Goal: Complete application form: Complete application form

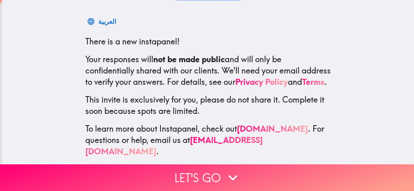
scroll to position [136, 0]
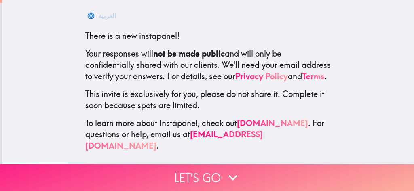
click at [192, 168] on button "Let's go" at bounding box center [207, 177] width 414 height 27
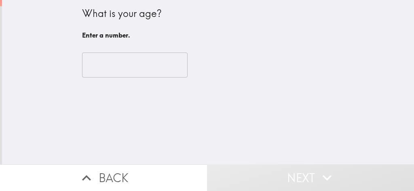
scroll to position [0, 0]
click at [145, 69] on input "number" at bounding box center [134, 65] width 105 height 25
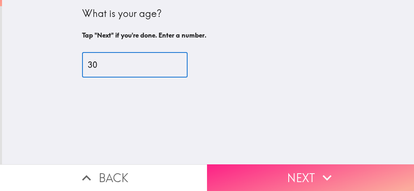
type input "30"
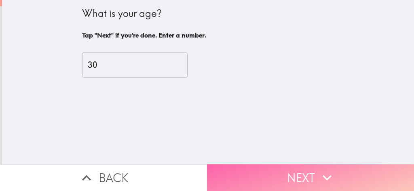
click at [290, 178] on button "Next" at bounding box center [310, 177] width 207 height 27
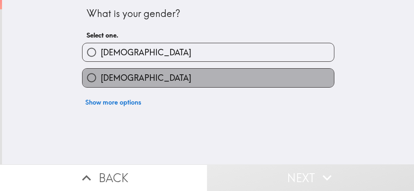
click at [135, 77] on label "[DEMOGRAPHIC_DATA]" at bounding box center [207, 78] width 251 height 18
click at [101, 77] on input "[DEMOGRAPHIC_DATA]" at bounding box center [91, 78] width 18 height 18
radio input "true"
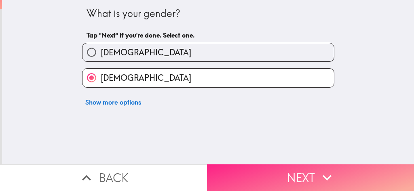
click at [281, 174] on button "Next" at bounding box center [310, 177] width 207 height 27
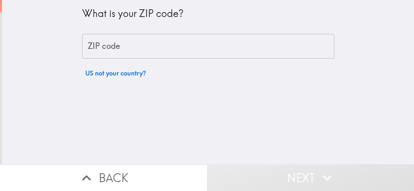
click at [152, 54] on input "ZIP code" at bounding box center [208, 46] width 252 height 25
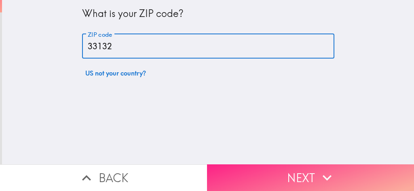
type input "33132"
click at [298, 170] on button "Next" at bounding box center [310, 177] width 207 height 27
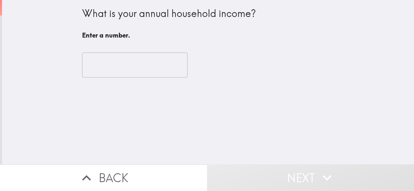
click at [139, 68] on input "number" at bounding box center [134, 65] width 105 height 25
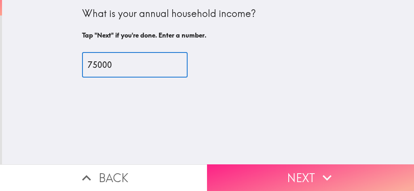
type input "75000"
click at [300, 180] on button "Next" at bounding box center [310, 177] width 207 height 27
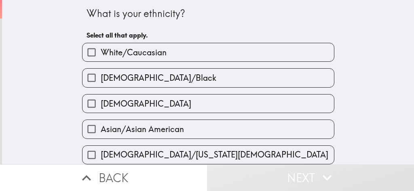
click at [125, 99] on span "[DEMOGRAPHIC_DATA]" at bounding box center [146, 103] width 90 height 11
click at [101, 99] on input "[DEMOGRAPHIC_DATA]" at bounding box center [91, 104] width 18 height 18
checkbox input "true"
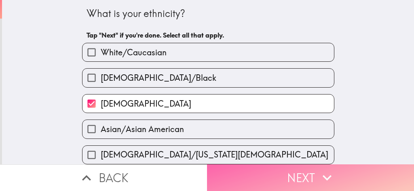
click at [290, 168] on button "Next" at bounding box center [310, 177] width 207 height 27
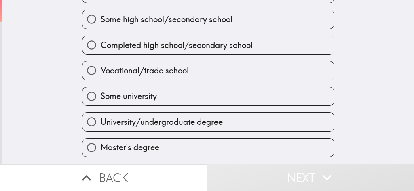
scroll to position [83, 0]
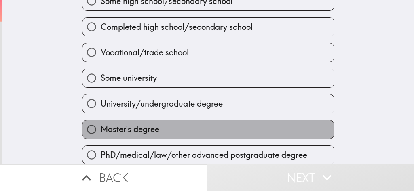
click at [231, 122] on label "Master's degree" at bounding box center [207, 129] width 251 height 18
click at [101, 122] on input "Master's degree" at bounding box center [91, 129] width 18 height 18
radio input "true"
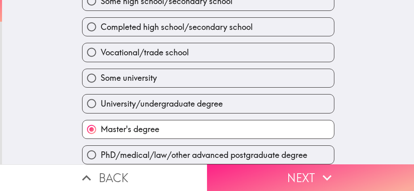
click at [318, 178] on icon "button" at bounding box center [327, 178] width 18 height 18
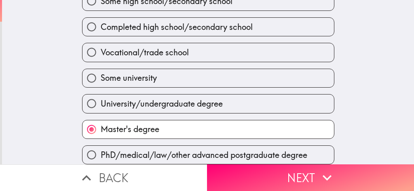
scroll to position [11, 0]
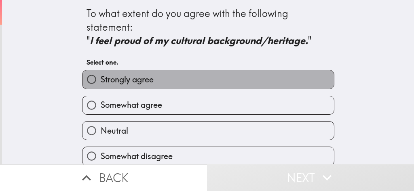
click at [166, 82] on label "Strongly agree" at bounding box center [207, 79] width 251 height 18
click at [101, 82] on input "Strongly agree" at bounding box center [91, 79] width 18 height 18
radio input "true"
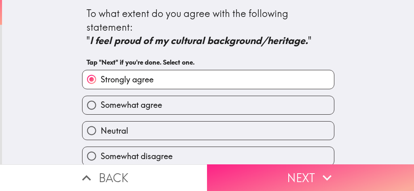
click at [280, 170] on button "Next" at bounding box center [310, 177] width 207 height 27
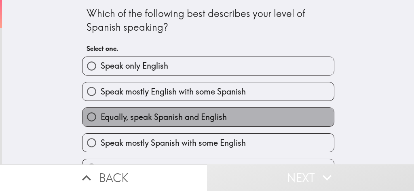
click at [180, 114] on span "Equally, speak Spanish and English" at bounding box center [164, 116] width 126 height 11
click at [101, 114] on input "Equally, speak Spanish and English" at bounding box center [91, 117] width 18 height 18
radio input "true"
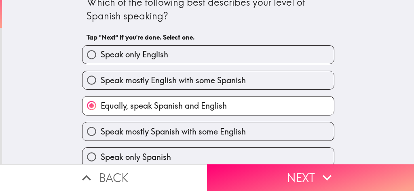
scroll to position [20, 0]
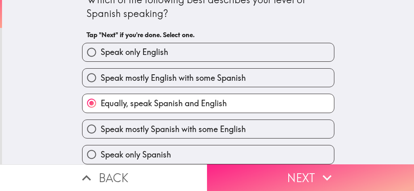
click at [290, 171] on button "Next" at bounding box center [310, 177] width 207 height 27
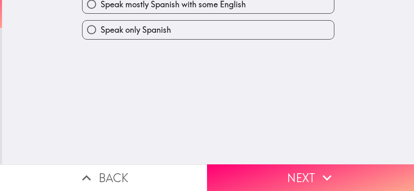
scroll to position [0, 0]
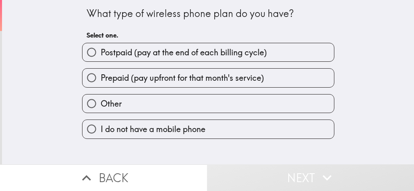
click at [202, 54] on span "Postpaid (pay at the end of each billing cycle)" at bounding box center [184, 52] width 166 height 11
click at [101, 54] on input "Postpaid (pay at the end of each billing cycle)" at bounding box center [91, 52] width 18 height 18
radio input "true"
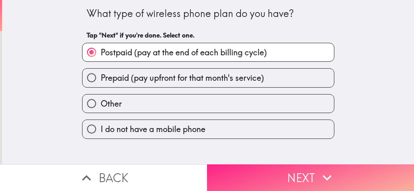
click at [272, 171] on button "Next" at bounding box center [310, 177] width 207 height 27
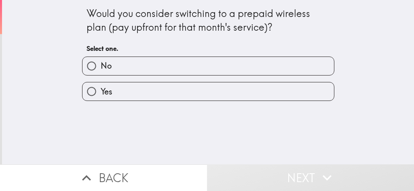
click at [170, 92] on label "Yes" at bounding box center [207, 91] width 251 height 18
click at [101, 92] on input "Yes" at bounding box center [91, 91] width 18 height 18
radio input "true"
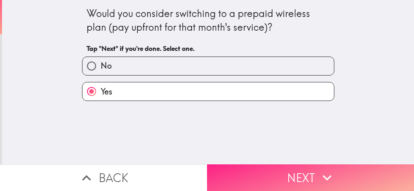
click at [308, 172] on button "Next" at bounding box center [310, 177] width 207 height 27
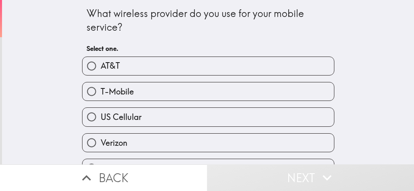
click at [156, 69] on label "AT&T" at bounding box center [207, 66] width 251 height 18
click at [101, 69] on input "AT&T" at bounding box center [91, 66] width 18 height 18
radio input "true"
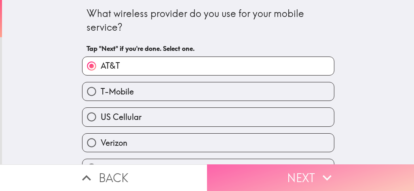
click at [298, 173] on button "Next" at bounding box center [310, 177] width 207 height 27
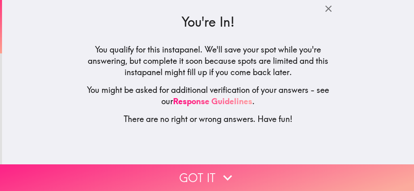
click at [198, 170] on button "Got it" at bounding box center [207, 177] width 414 height 27
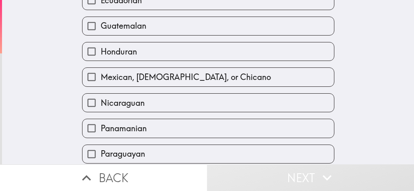
scroll to position [265, 0]
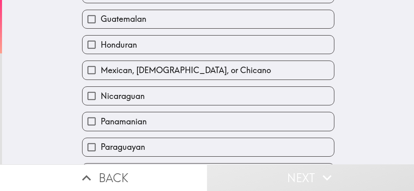
click at [243, 65] on span "Mexican, [DEMOGRAPHIC_DATA], or Chicano" at bounding box center [186, 70] width 170 height 11
click at [101, 61] on input "Mexican, [DEMOGRAPHIC_DATA], or Chicano" at bounding box center [91, 70] width 18 height 18
checkbox input "true"
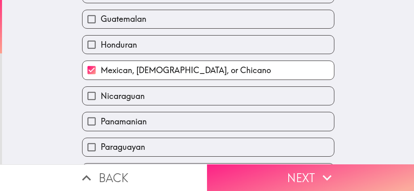
click at [285, 173] on button "Next" at bounding box center [310, 177] width 207 height 27
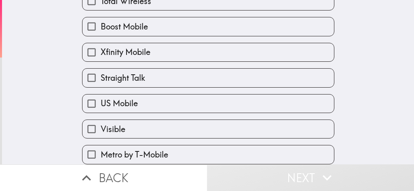
scroll to position [141, 0]
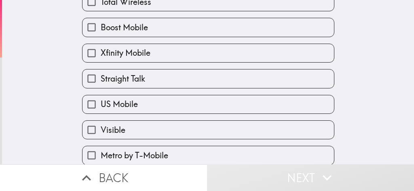
click at [197, 54] on label "Xfinity Mobile" at bounding box center [207, 53] width 251 height 18
click at [101, 54] on input "Xfinity Mobile" at bounding box center [91, 53] width 18 height 18
checkbox input "true"
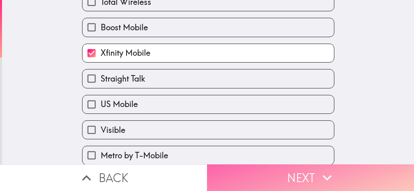
click at [292, 170] on button "Next" at bounding box center [310, 177] width 207 height 27
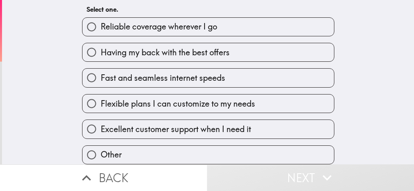
scroll to position [28, 0]
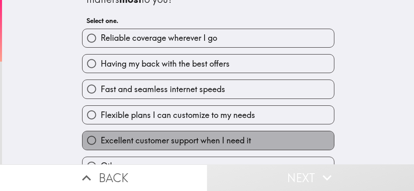
click at [176, 142] on span "Excellent customer support when I need it" at bounding box center [176, 140] width 150 height 11
click at [101, 142] on input "Excellent customer support when I need it" at bounding box center [91, 140] width 18 height 18
radio input "true"
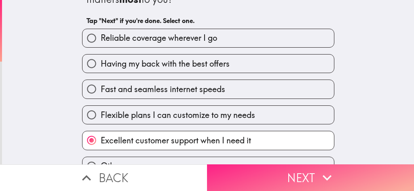
click at [307, 175] on button "Next" at bounding box center [310, 177] width 207 height 27
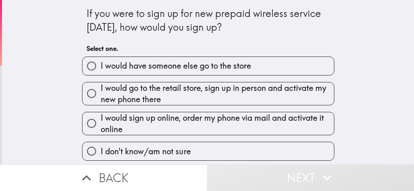
drag, startPoint x: 183, startPoint y: 122, endPoint x: 215, endPoint y: 135, distance: 34.4
click at [183, 122] on span "I would sign up online, order my phone via mail and activate it online" at bounding box center [217, 123] width 233 height 23
click at [101, 122] on input "I would sign up online, order my phone via mail and activate it online" at bounding box center [91, 123] width 18 height 18
radio input "true"
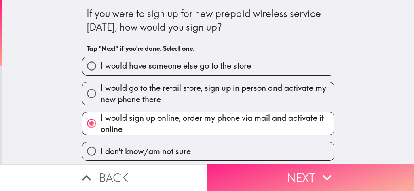
click at [272, 167] on button "Next" at bounding box center [310, 177] width 207 height 27
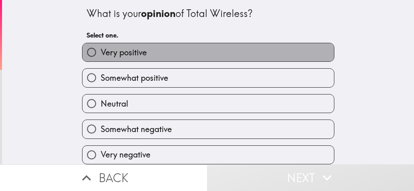
click at [170, 53] on label "Very positive" at bounding box center [207, 52] width 251 height 18
click at [101, 53] on input "Very positive" at bounding box center [91, 52] width 18 height 18
radio input "true"
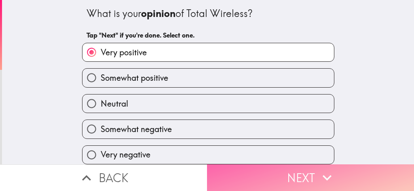
click at [294, 175] on button "Next" at bounding box center [310, 177] width 207 height 27
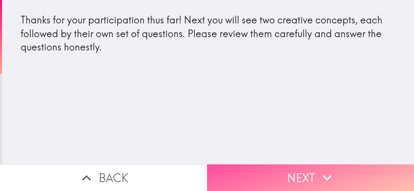
drag, startPoint x: 310, startPoint y: 175, endPoint x: 296, endPoint y: 153, distance: 26.0
click at [310, 174] on button "Next" at bounding box center [310, 177] width 207 height 27
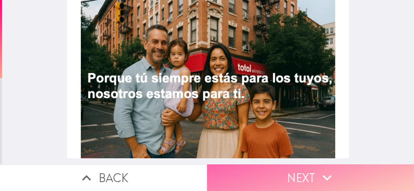
click at [302, 173] on button "Next" at bounding box center [310, 177] width 207 height 27
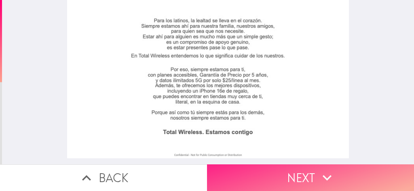
click at [307, 173] on button "Next" at bounding box center [310, 177] width 207 height 27
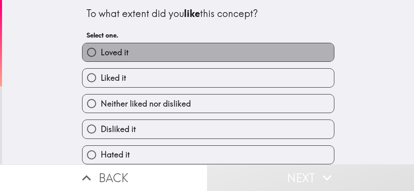
click at [162, 54] on label "Loved it" at bounding box center [207, 52] width 251 height 18
click at [101, 54] on input "Loved it" at bounding box center [91, 52] width 18 height 18
radio input "true"
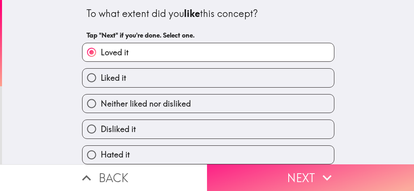
click at [304, 170] on button "Next" at bounding box center [310, 177] width 207 height 27
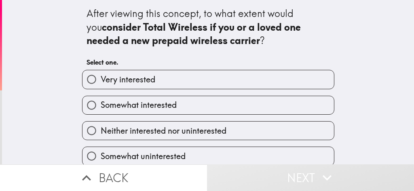
click at [182, 80] on label "Very interested" at bounding box center [207, 79] width 251 height 18
click at [101, 80] on input "Very interested" at bounding box center [91, 79] width 18 height 18
radio input "true"
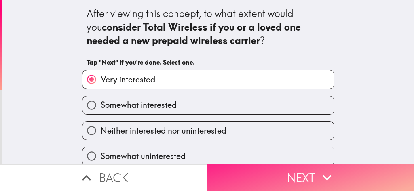
click at [302, 172] on button "Next" at bounding box center [310, 177] width 207 height 27
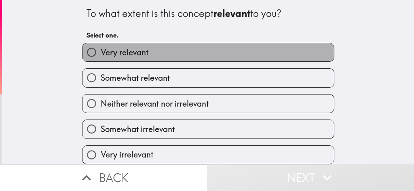
click at [188, 53] on label "Very relevant" at bounding box center [207, 52] width 251 height 18
click at [101, 53] on input "Very relevant" at bounding box center [91, 52] width 18 height 18
radio input "true"
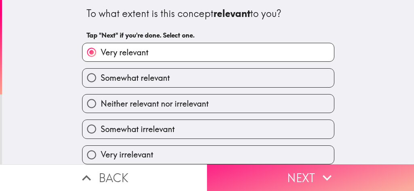
click at [297, 173] on button "Next" at bounding box center [310, 177] width 207 height 27
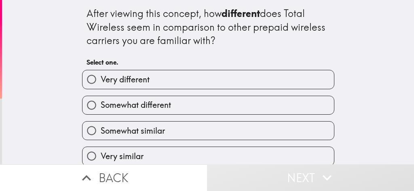
click at [187, 78] on label "Very different" at bounding box center [207, 79] width 251 height 18
click at [101, 78] on input "Very different" at bounding box center [91, 79] width 18 height 18
radio input "true"
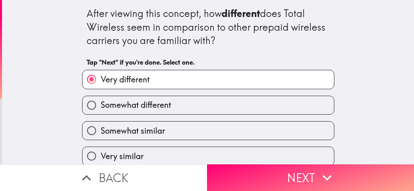
drag, startPoint x: 300, startPoint y: 177, endPoint x: 301, endPoint y: 155, distance: 22.2
click at [300, 177] on button "Next" at bounding box center [310, 177] width 207 height 27
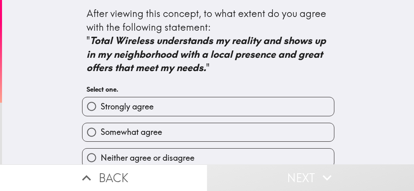
click at [202, 106] on label "Strongly agree" at bounding box center [207, 106] width 251 height 18
click at [101, 106] on input "Strongly agree" at bounding box center [91, 106] width 18 height 18
radio input "true"
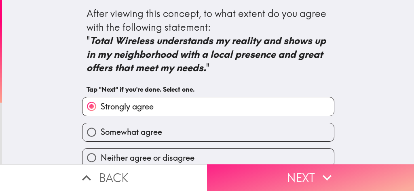
click at [310, 172] on button "Next" at bounding box center [310, 177] width 207 height 27
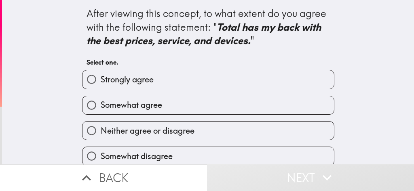
click at [207, 78] on label "Strongly agree" at bounding box center [207, 79] width 251 height 18
click at [101, 78] on input "Strongly agree" at bounding box center [91, 79] width 18 height 18
radio input "true"
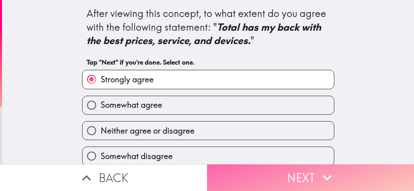
click at [294, 173] on button "Next" at bounding box center [310, 177] width 207 height 27
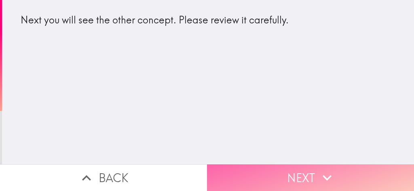
click at [298, 174] on button "Next" at bounding box center [310, 177] width 207 height 27
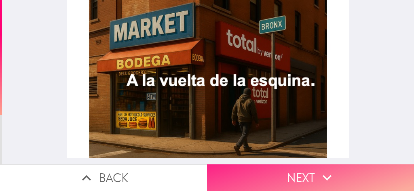
click at [318, 179] on icon "button" at bounding box center [327, 178] width 18 height 18
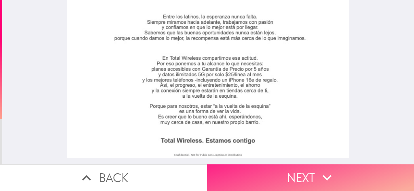
click at [310, 173] on button "Next" at bounding box center [310, 177] width 207 height 27
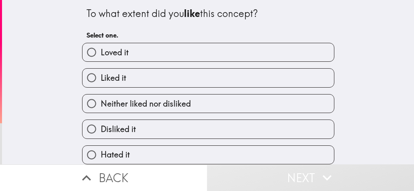
click at [200, 55] on label "Loved it" at bounding box center [207, 52] width 251 height 18
click at [101, 55] on input "Loved it" at bounding box center [91, 52] width 18 height 18
radio input "true"
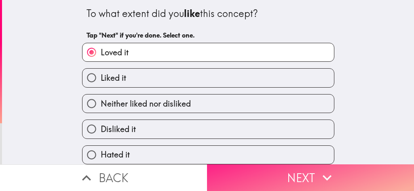
click at [294, 171] on button "Next" at bounding box center [310, 177] width 207 height 27
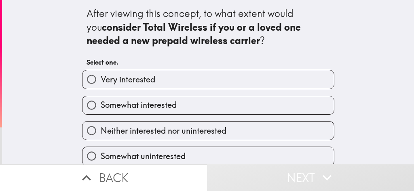
click at [200, 83] on label "Very interested" at bounding box center [207, 79] width 251 height 18
click at [101, 83] on input "Very interested" at bounding box center [91, 79] width 18 height 18
radio input "true"
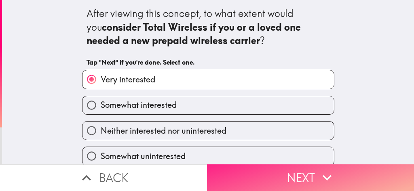
click at [301, 173] on button "Next" at bounding box center [310, 177] width 207 height 27
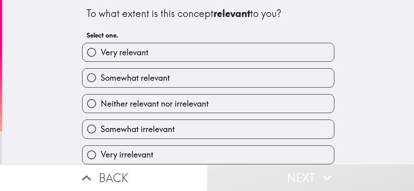
click at [157, 53] on label "Very relevant" at bounding box center [207, 52] width 251 height 18
click at [101, 53] on input "Very relevant" at bounding box center [91, 52] width 18 height 18
radio input "true"
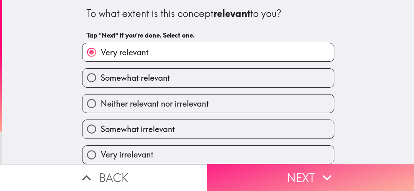
click at [292, 177] on button "Next" at bounding box center [310, 177] width 207 height 27
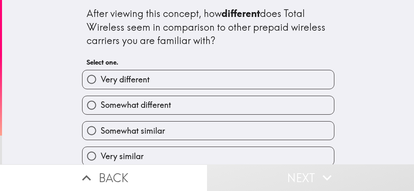
click at [146, 74] on label "Very different" at bounding box center [207, 79] width 251 height 18
click at [101, 74] on input "Very different" at bounding box center [91, 79] width 18 height 18
radio input "true"
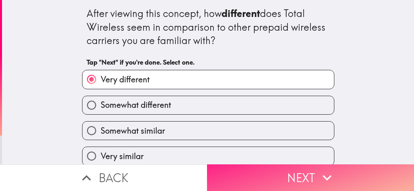
click at [279, 174] on button "Next" at bounding box center [310, 177] width 207 height 27
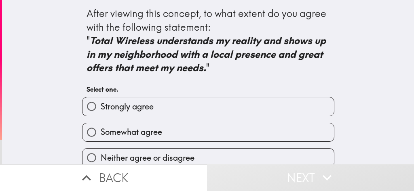
click at [183, 103] on label "Strongly agree" at bounding box center [207, 106] width 251 height 18
click at [101, 103] on input "Strongly agree" at bounding box center [91, 106] width 18 height 18
radio input "true"
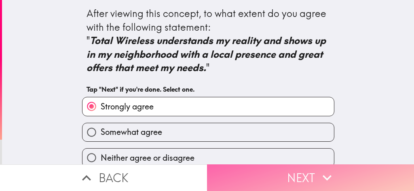
click at [296, 176] on button "Next" at bounding box center [310, 177] width 207 height 27
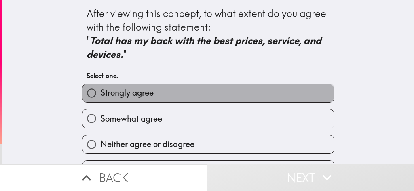
click at [165, 92] on label "Strongly agree" at bounding box center [207, 93] width 251 height 18
click at [101, 92] on input "Strongly agree" at bounding box center [91, 93] width 18 height 18
radio input "true"
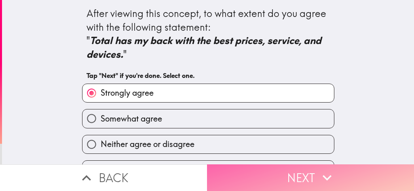
click at [291, 176] on button "Next" at bounding box center [310, 177] width 207 height 27
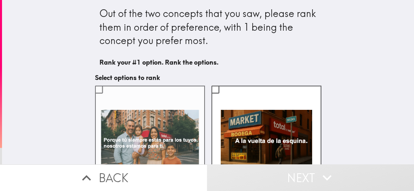
click at [100, 91] on input "checkbox" at bounding box center [99, 89] width 18 height 18
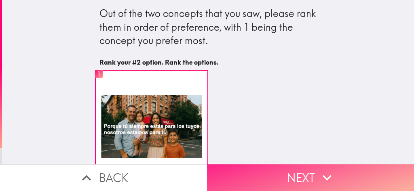
click at [275, 166] on button "Next" at bounding box center [310, 177] width 207 height 27
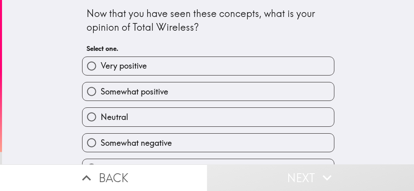
click at [180, 69] on label "Very positive" at bounding box center [207, 66] width 251 height 18
click at [101, 69] on input "Very positive" at bounding box center [91, 66] width 18 height 18
radio input "true"
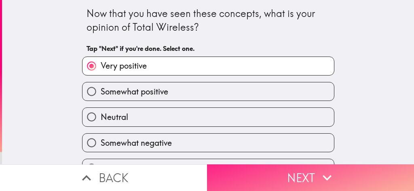
click at [285, 171] on button "Next" at bounding box center [310, 177] width 207 height 27
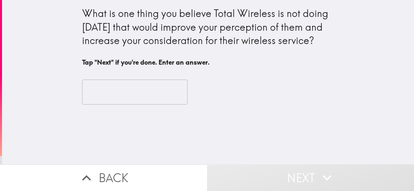
click at [147, 91] on input "text" at bounding box center [134, 92] width 105 height 25
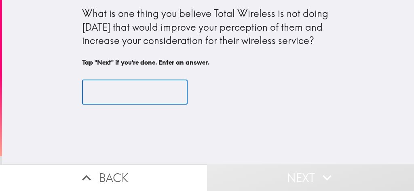
type input "I"
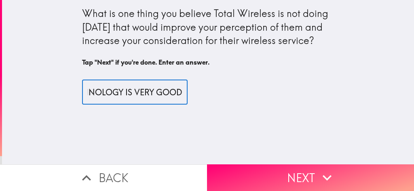
scroll to position [0, 45]
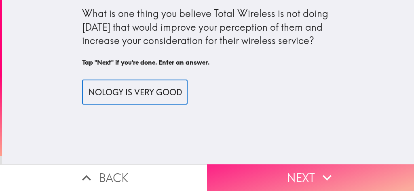
type input "THE TECHNOLOGY IS VERY GOOD"
click at [288, 170] on button "Next" at bounding box center [310, 177] width 207 height 27
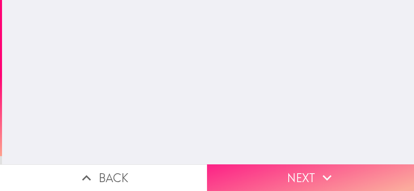
scroll to position [0, 0]
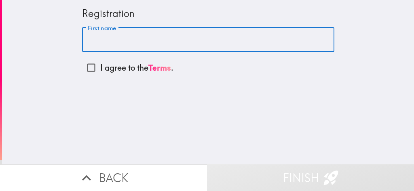
click at [147, 44] on input "First name" at bounding box center [208, 39] width 252 height 25
type input "[PERSON_NAME]"
click at [82, 66] on input "I agree to the Terms ." at bounding box center [91, 68] width 18 height 18
checkbox input "true"
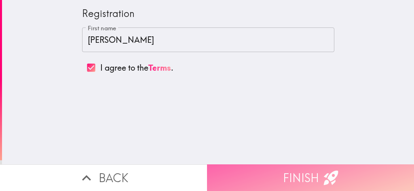
click at [286, 173] on button "Finish" at bounding box center [310, 177] width 207 height 27
